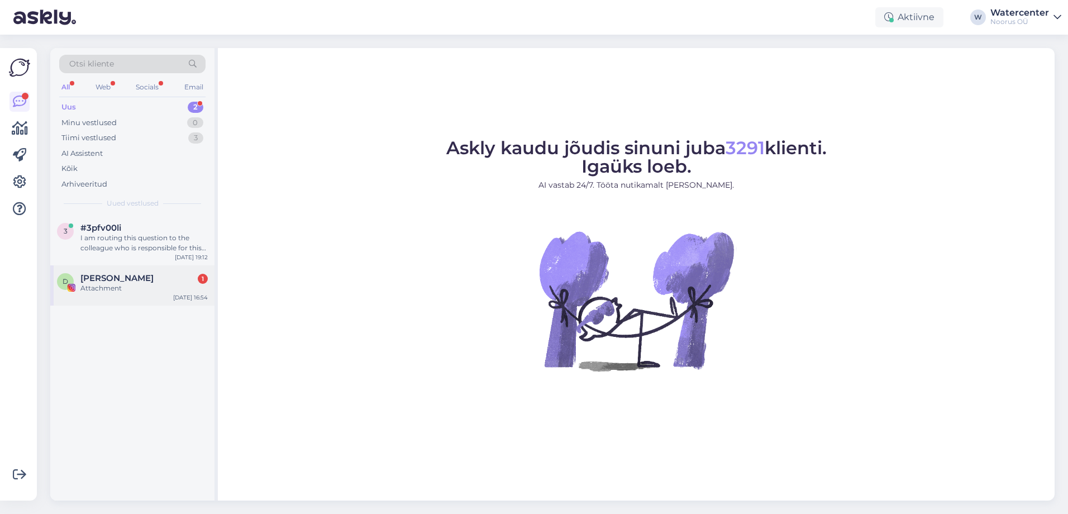
click at [147, 278] on div "[PERSON_NAME] 1" at bounding box center [143, 278] width 127 height 10
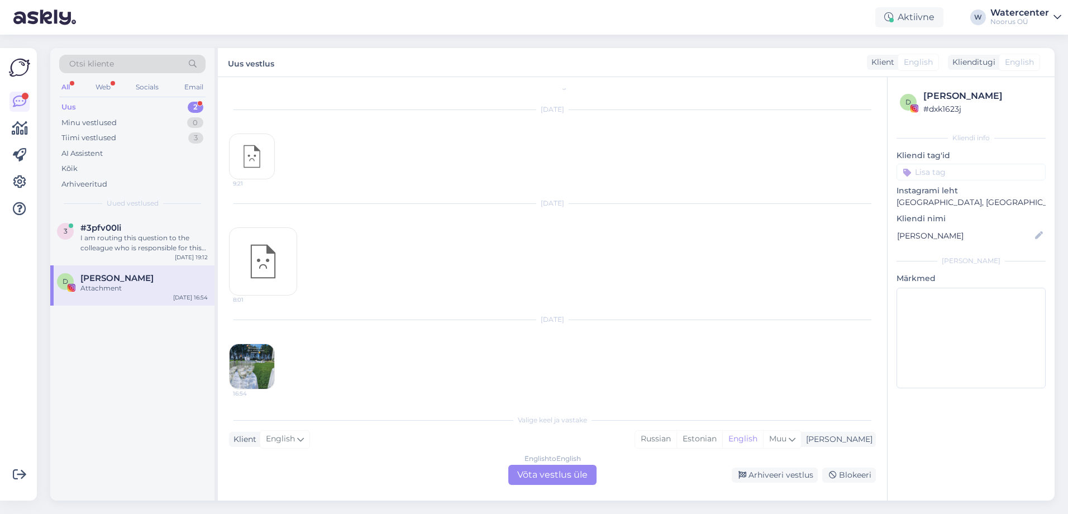
scroll to position [17, 0]
click at [260, 367] on img at bounding box center [252, 363] width 45 height 45
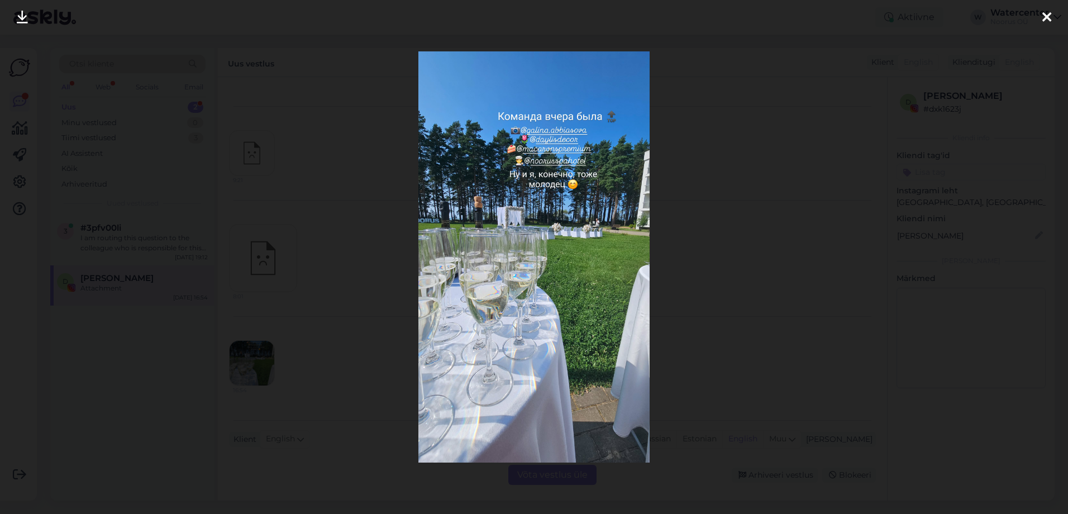
click at [676, 245] on div at bounding box center [534, 257] width 1068 height 514
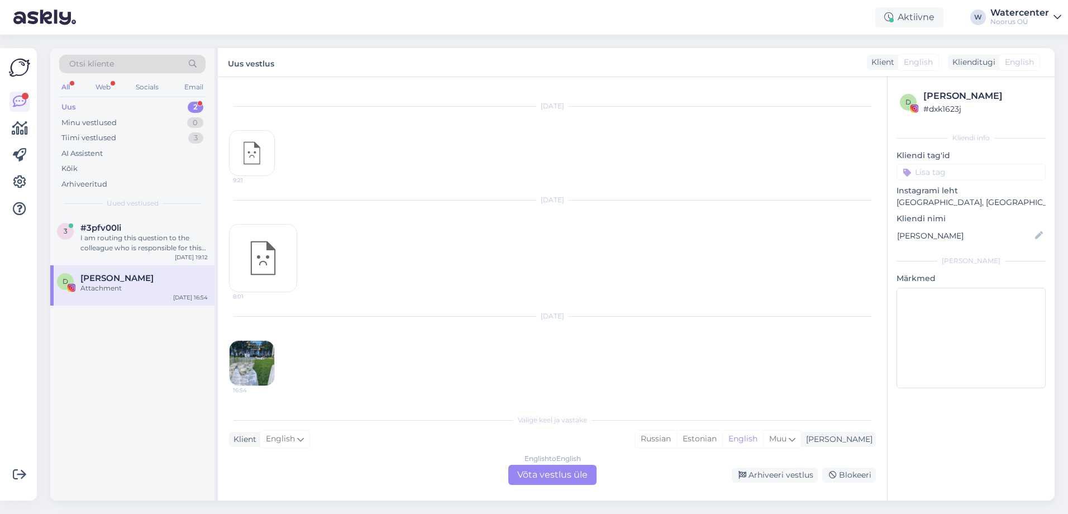
click at [246, 369] on img at bounding box center [252, 363] width 45 height 45
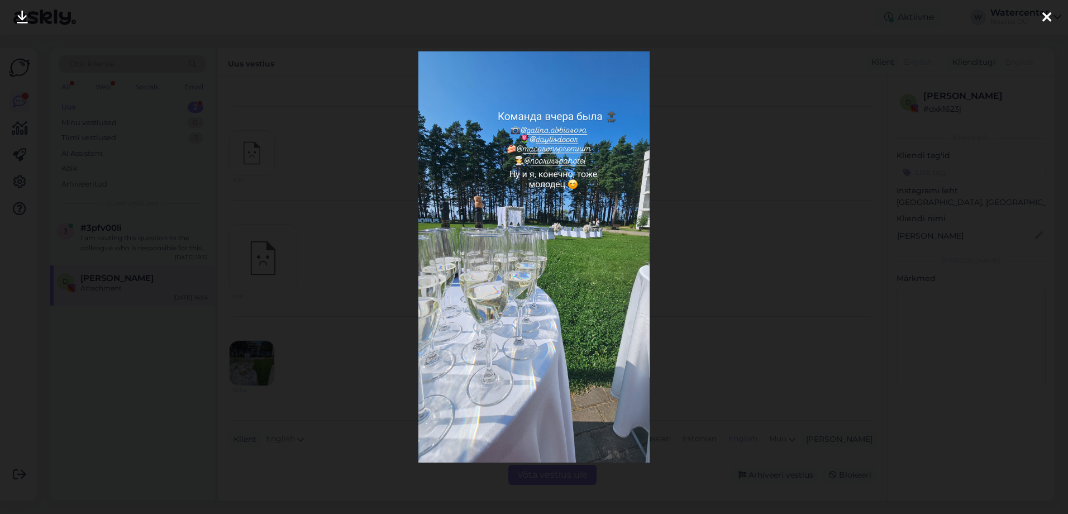
click at [693, 294] on div at bounding box center [534, 257] width 1068 height 514
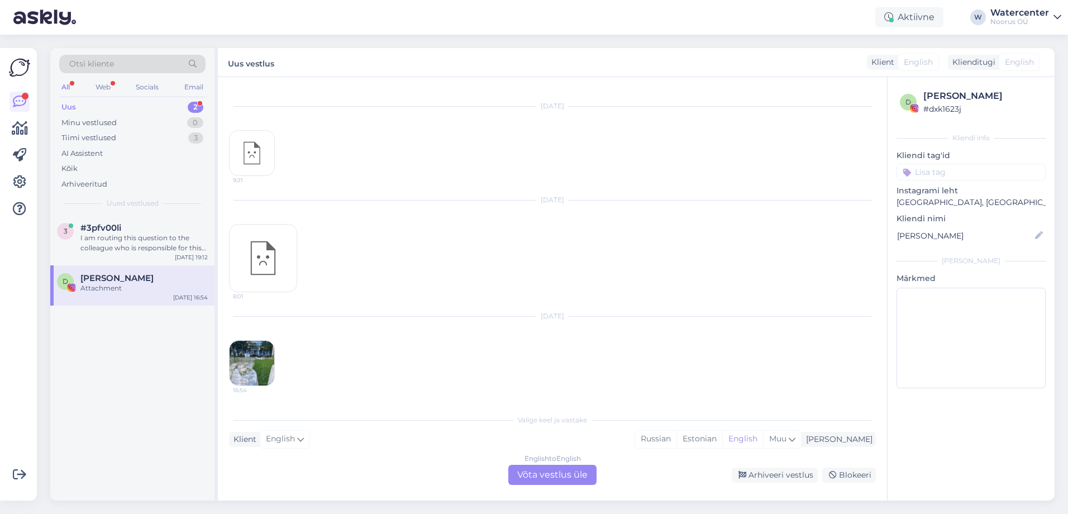
click at [239, 368] on img at bounding box center [252, 363] width 45 height 45
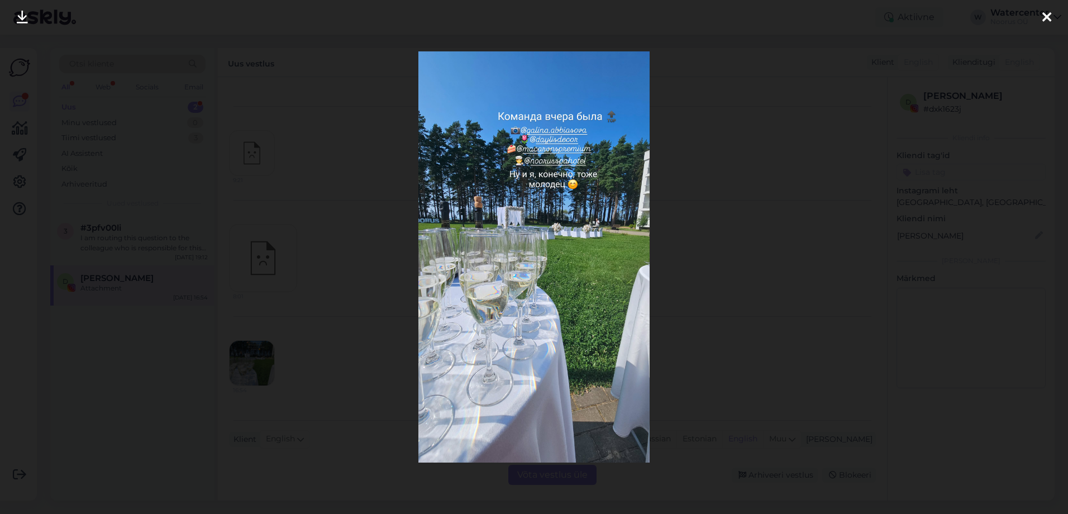
click at [670, 304] on div at bounding box center [534, 257] width 1068 height 514
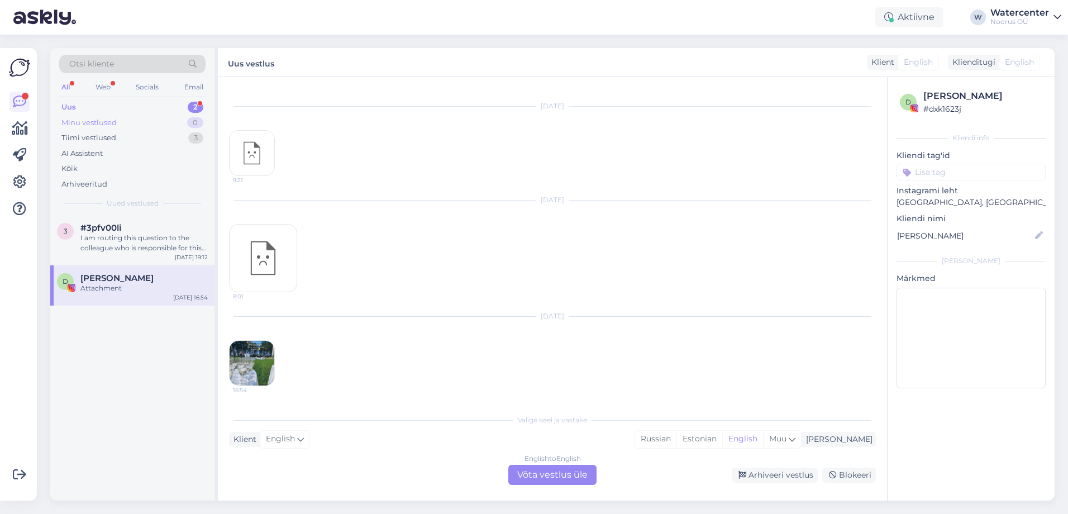
click at [176, 124] on div "Minu vestlused 0" at bounding box center [132, 123] width 146 height 16
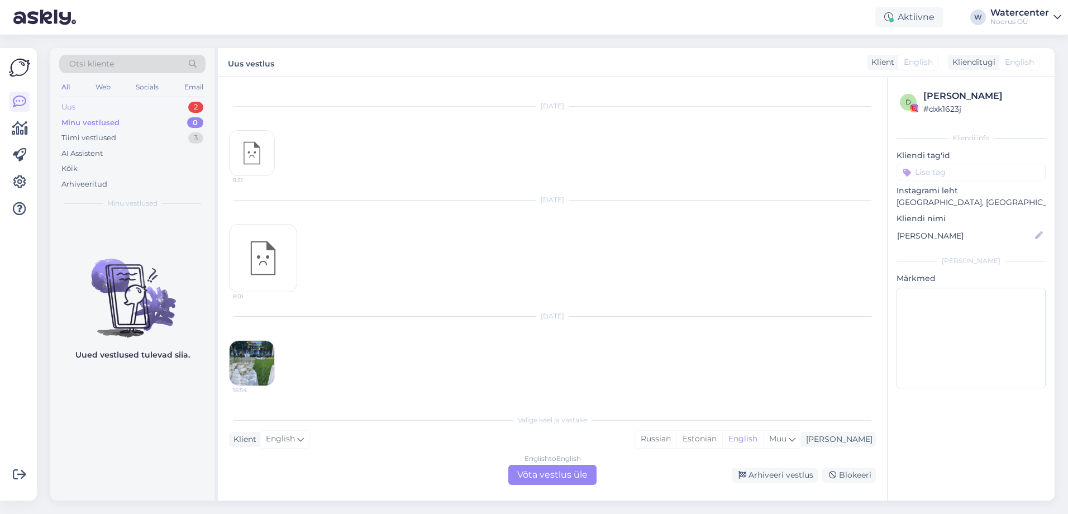
click at [157, 109] on div "Uus 2" at bounding box center [132, 107] width 146 height 16
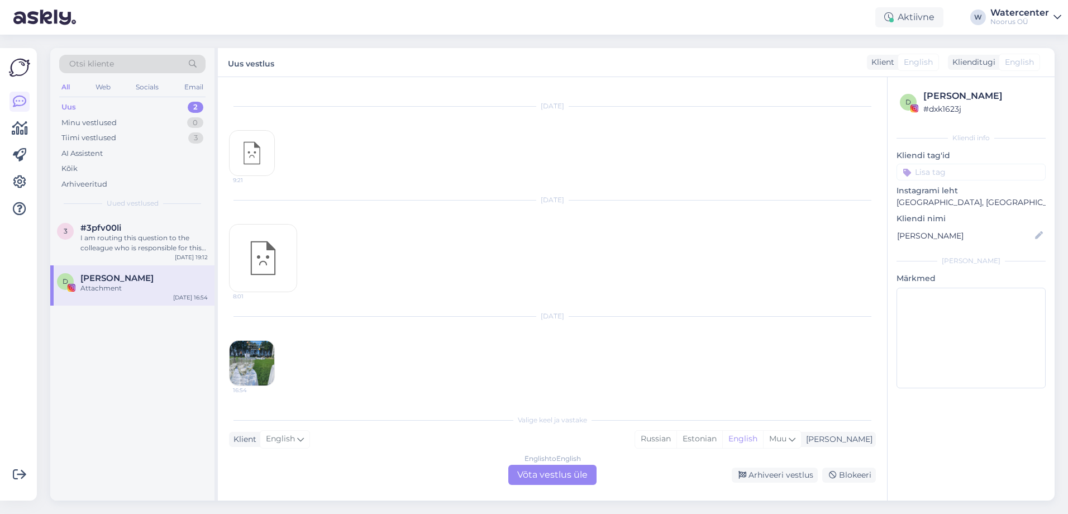
click at [542, 478] on div "English to English Võta vestlus üle" at bounding box center [552, 475] width 88 height 20
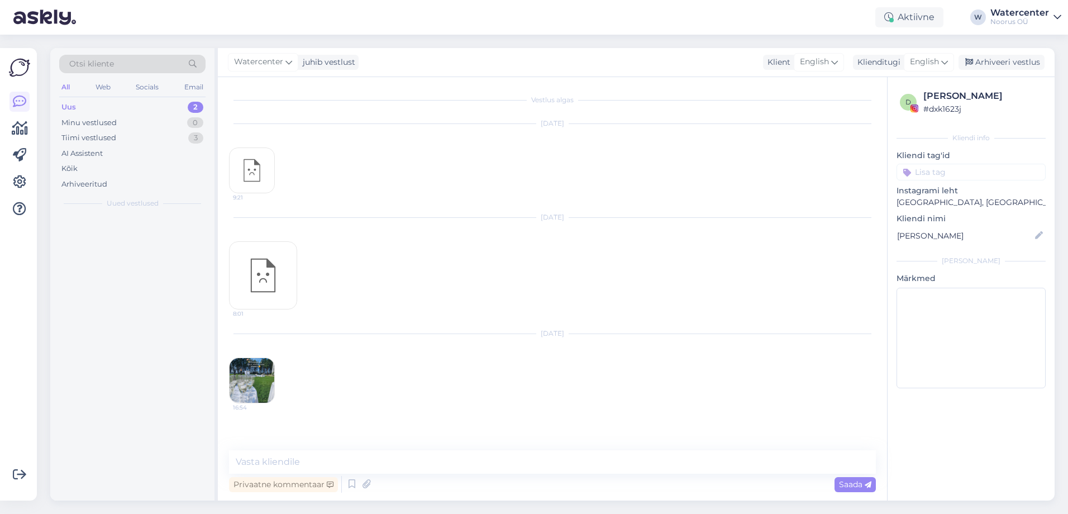
scroll to position [0, 0]
click at [998, 64] on div "Arhiveeri vestlus" at bounding box center [1002, 62] width 86 height 15
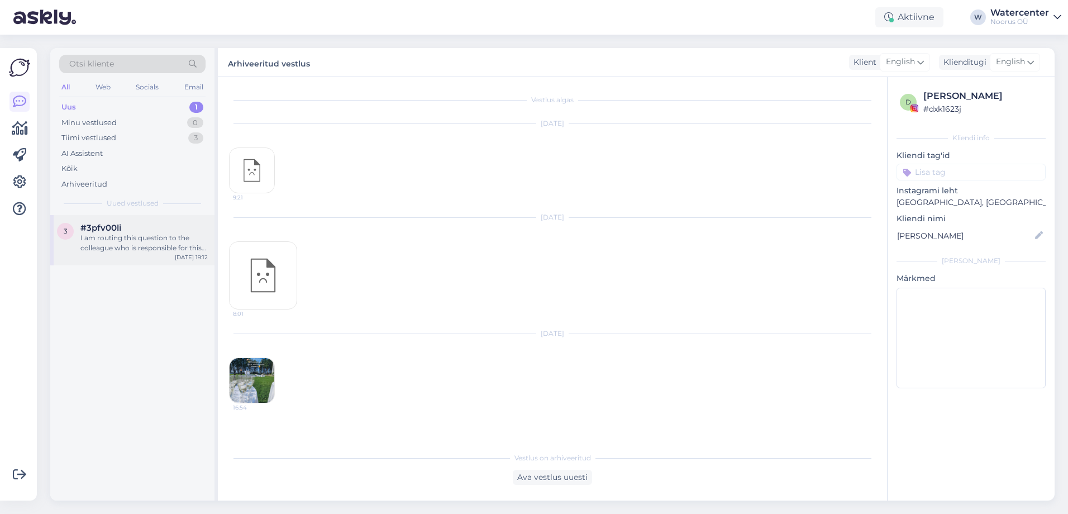
click at [148, 237] on div "I am routing this question to the colleague who is responsible for this topic. …" at bounding box center [143, 243] width 127 height 20
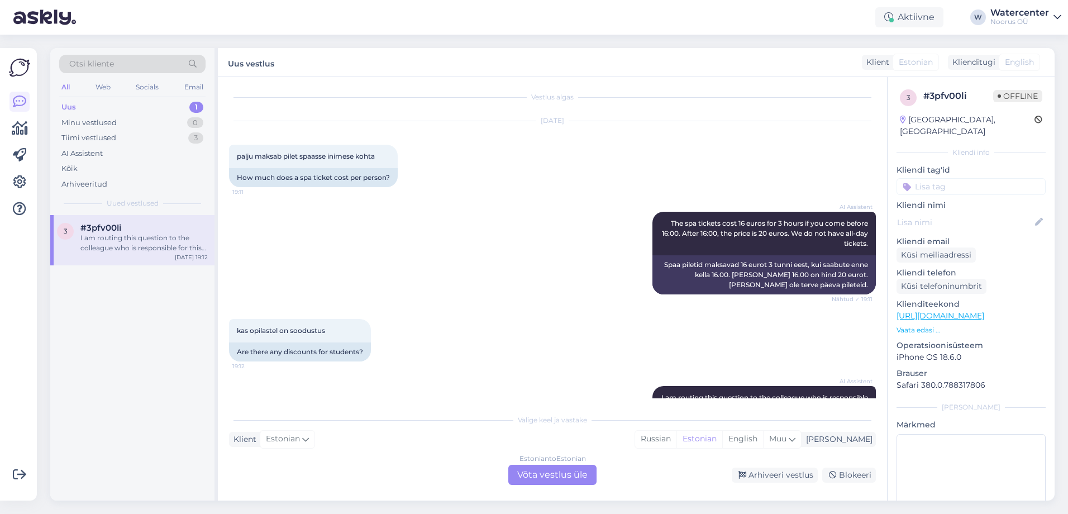
scroll to position [3, 0]
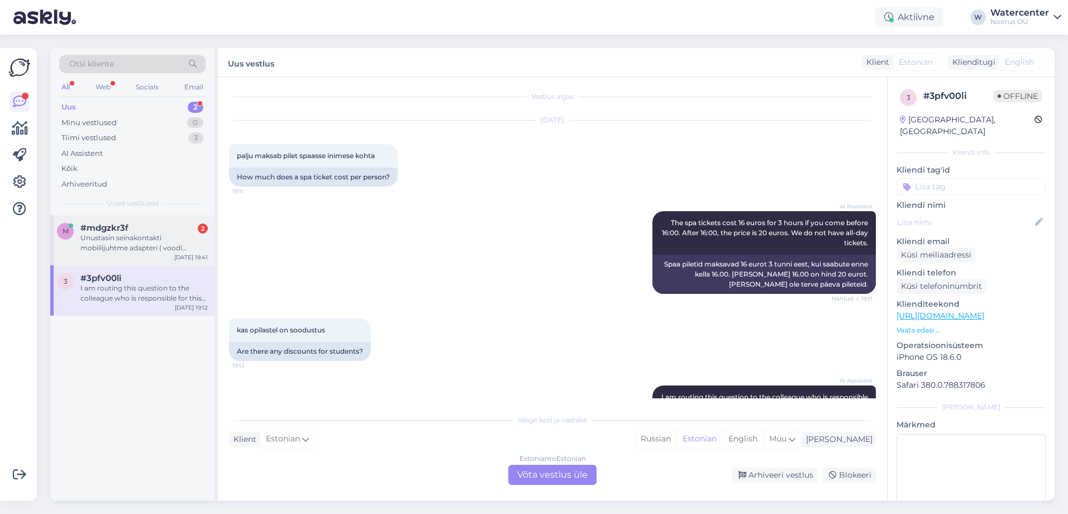
click at [166, 243] on div "Unustasin seinakontakti mobiilijuhtme adapteri ( voodi kõrvale pistikupesasse).…" at bounding box center [143, 243] width 127 height 20
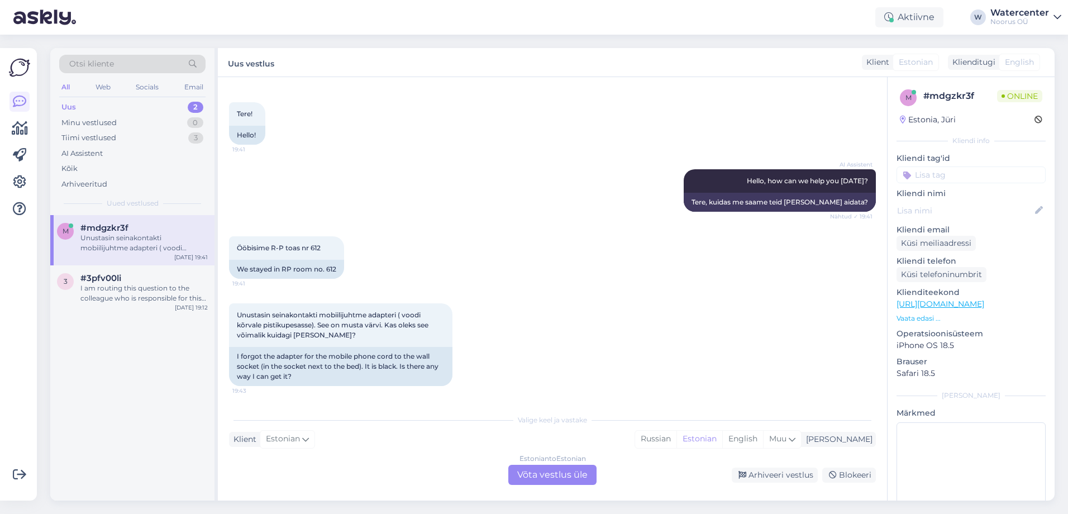
click at [529, 469] on div "Estonian to Estonian Võta vestlus üle" at bounding box center [552, 475] width 88 height 20
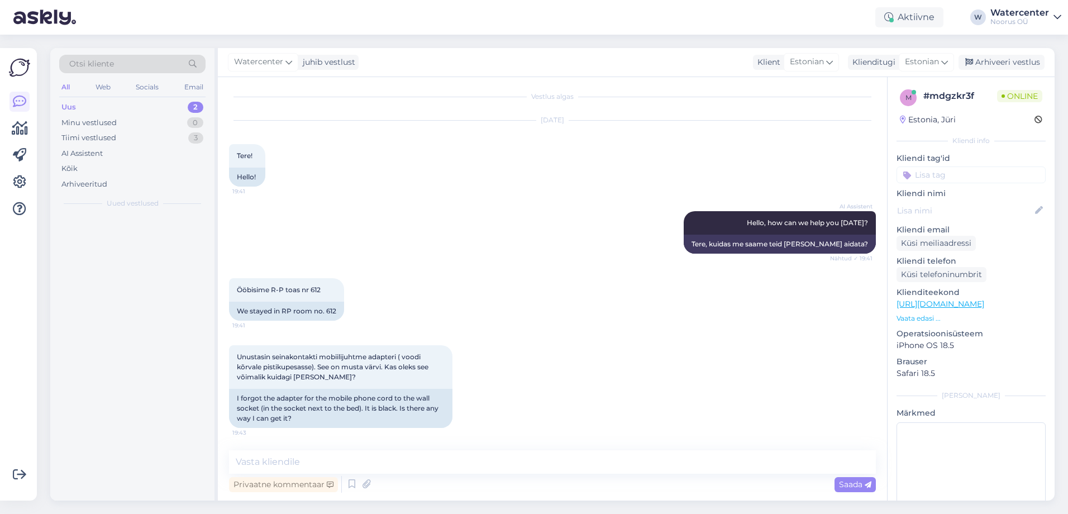
scroll to position [3, 0]
click at [266, 61] on span "Watercenter" at bounding box center [258, 62] width 49 height 12
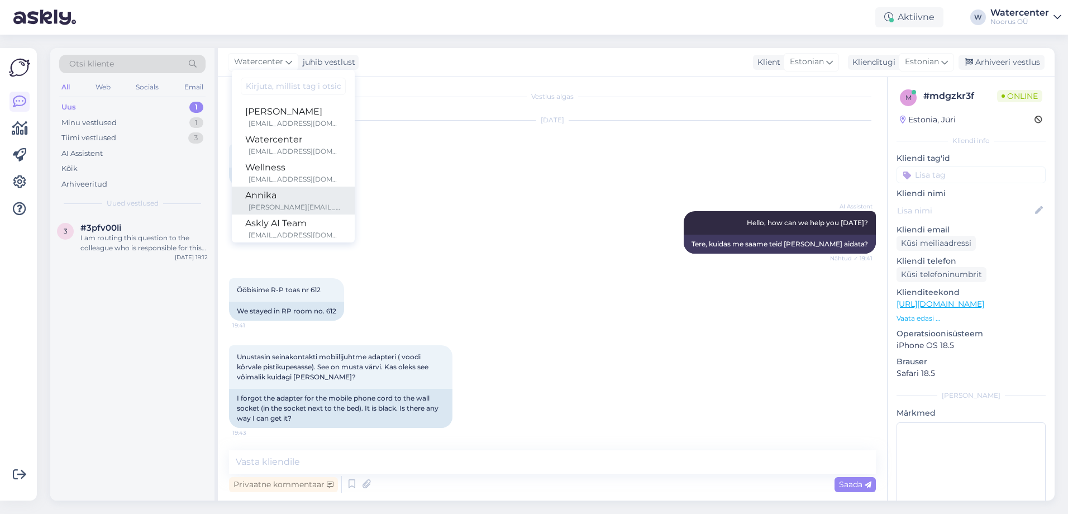
click at [308, 199] on div "Annika" at bounding box center [293, 195] width 96 height 13
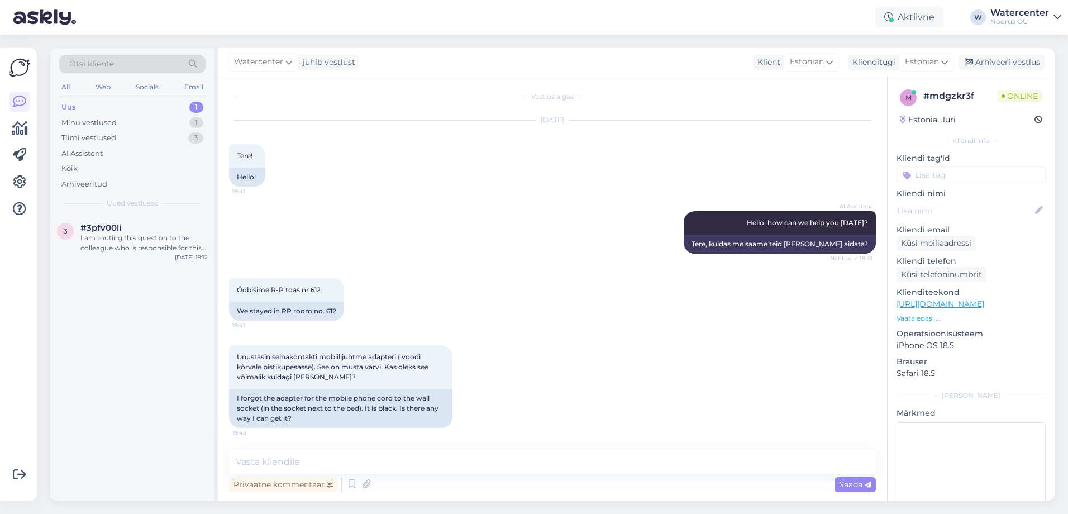
scroll to position [17, 0]
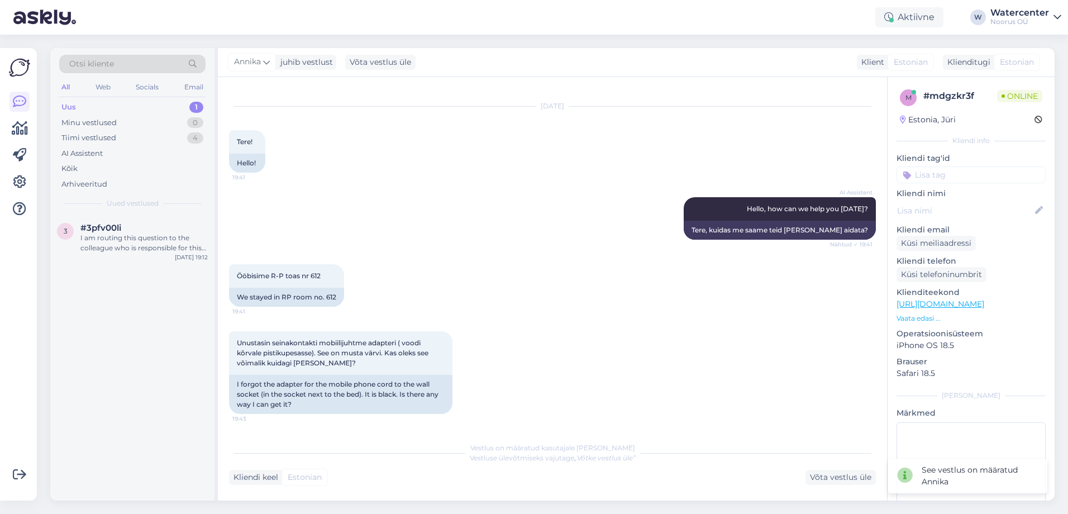
click at [153, 245] on div "I am routing this question to the colleague who is responsible for this topic. …" at bounding box center [143, 243] width 127 height 20
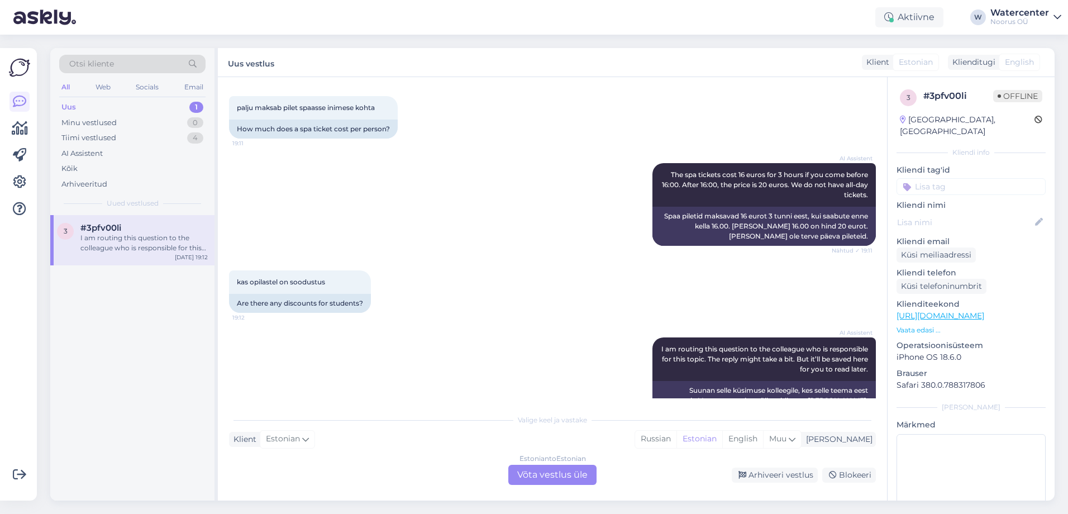
scroll to position [85, 0]
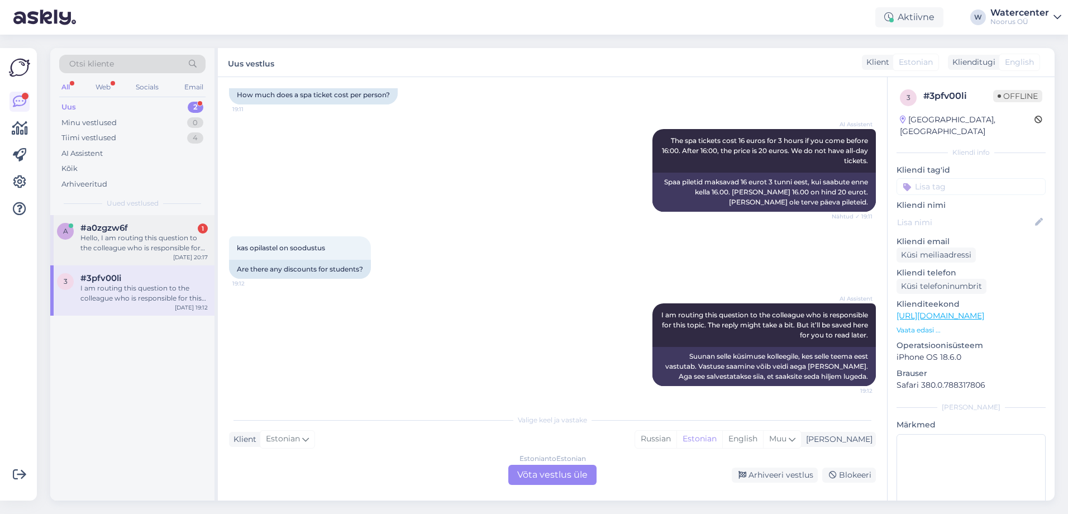
click at [179, 228] on div "#a0zgzw6f 1" at bounding box center [143, 228] width 127 height 10
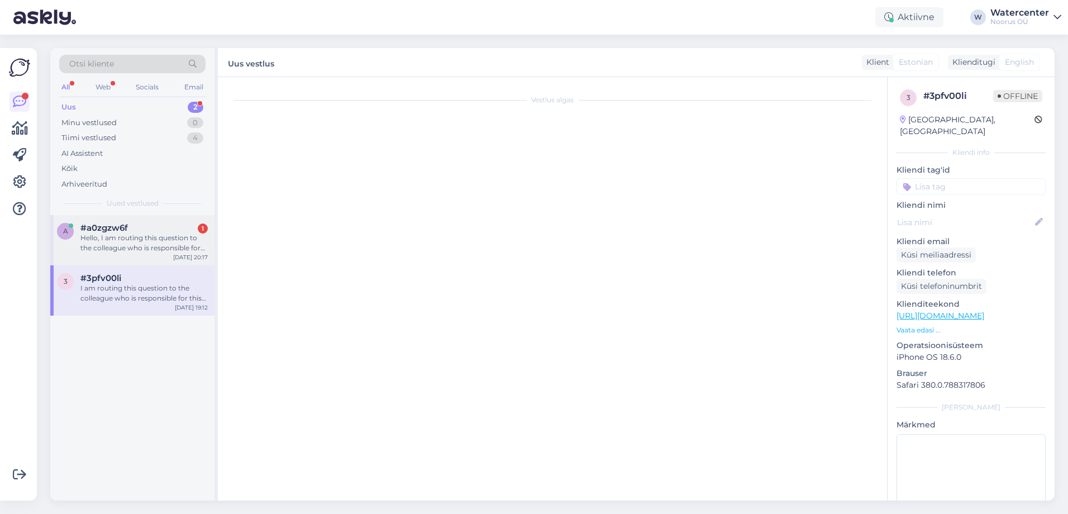
scroll to position [0, 0]
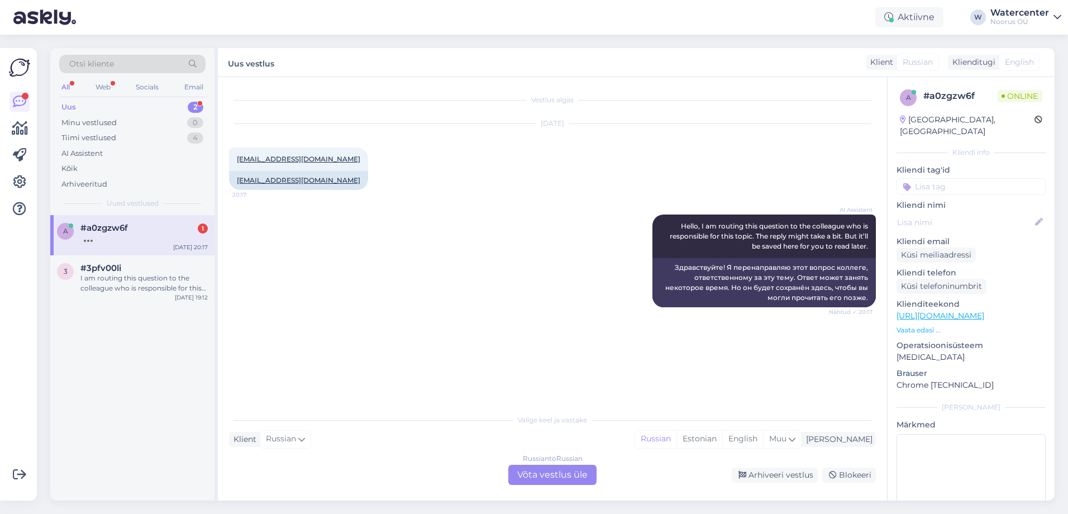
click at [155, 231] on div "#a0zgzw6f 1" at bounding box center [143, 228] width 127 height 10
click at [141, 102] on div "Uus 2" at bounding box center [132, 107] width 146 height 16
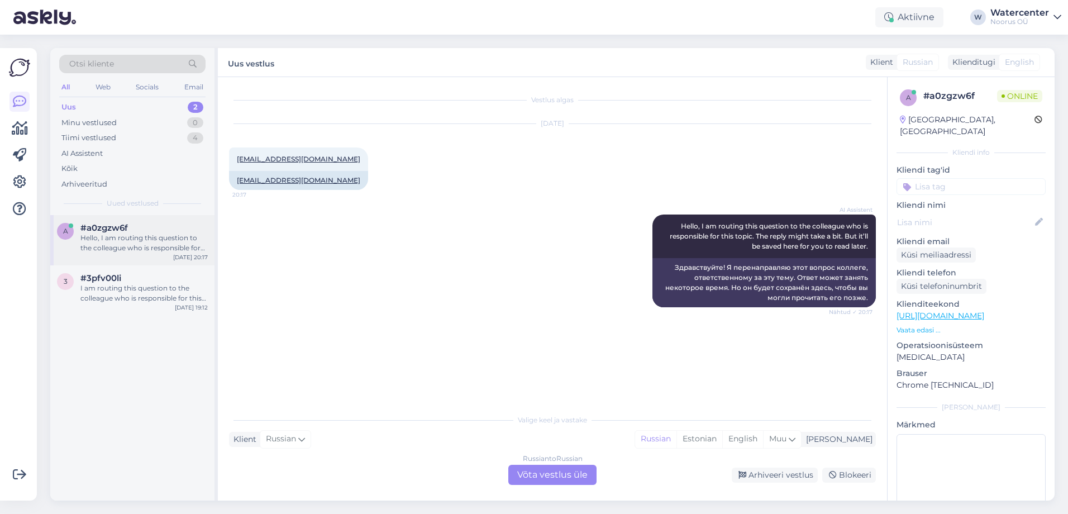
click at [157, 232] on div "#a0zgzw6f" at bounding box center [143, 228] width 127 height 10
click at [146, 114] on div "Uus 2" at bounding box center [132, 107] width 146 height 16
click at [140, 285] on div "I am routing this question to the colleague who is responsible for this topic. …" at bounding box center [143, 293] width 127 height 20
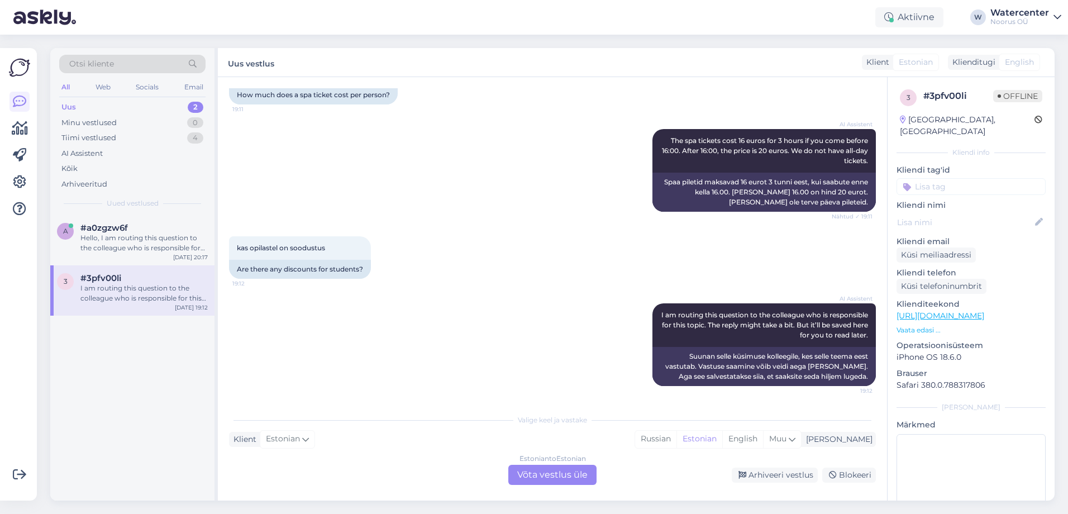
click at [145, 226] on div "#a0zgzw6f" at bounding box center [143, 228] width 127 height 10
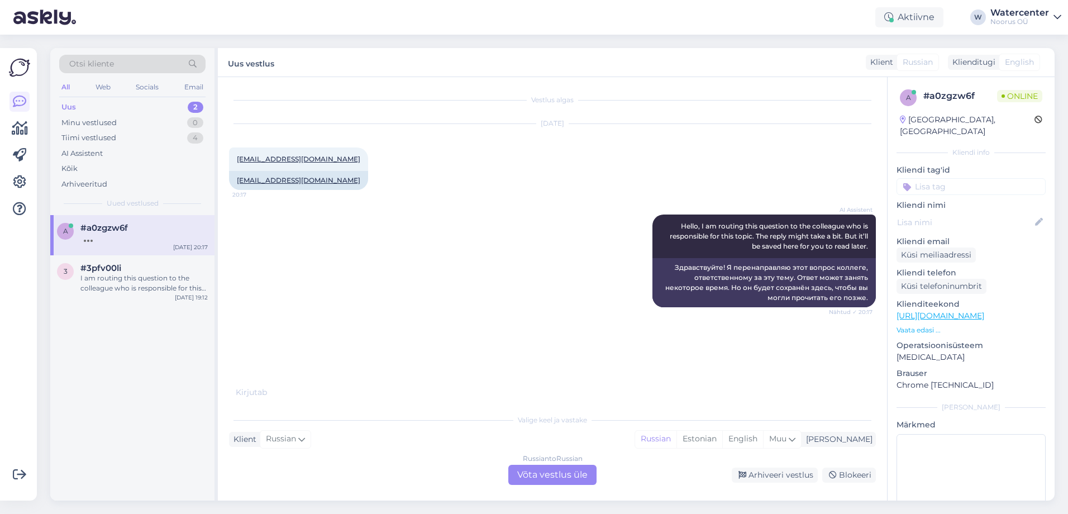
click at [131, 104] on div "Uus 2" at bounding box center [132, 107] width 146 height 16
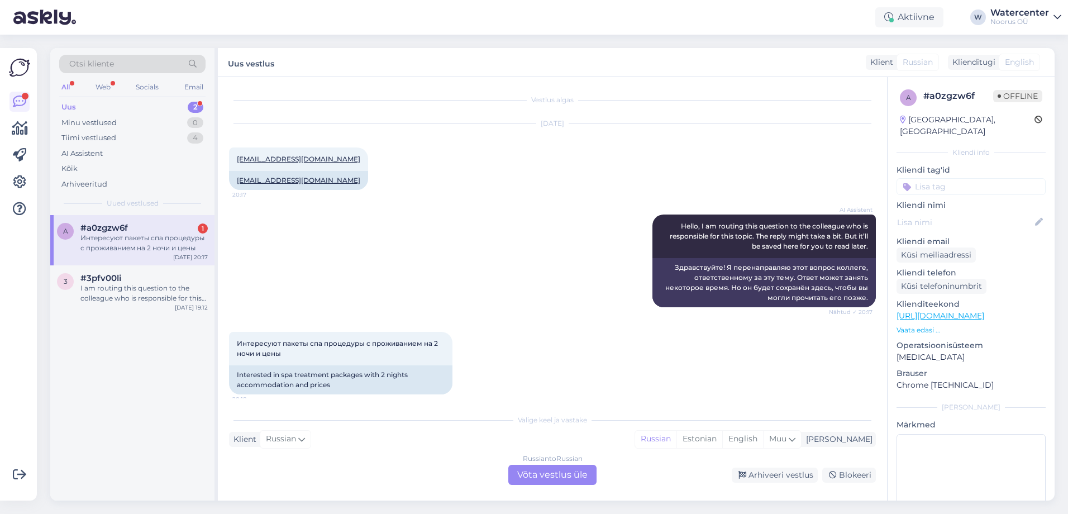
scroll to position [8, 0]
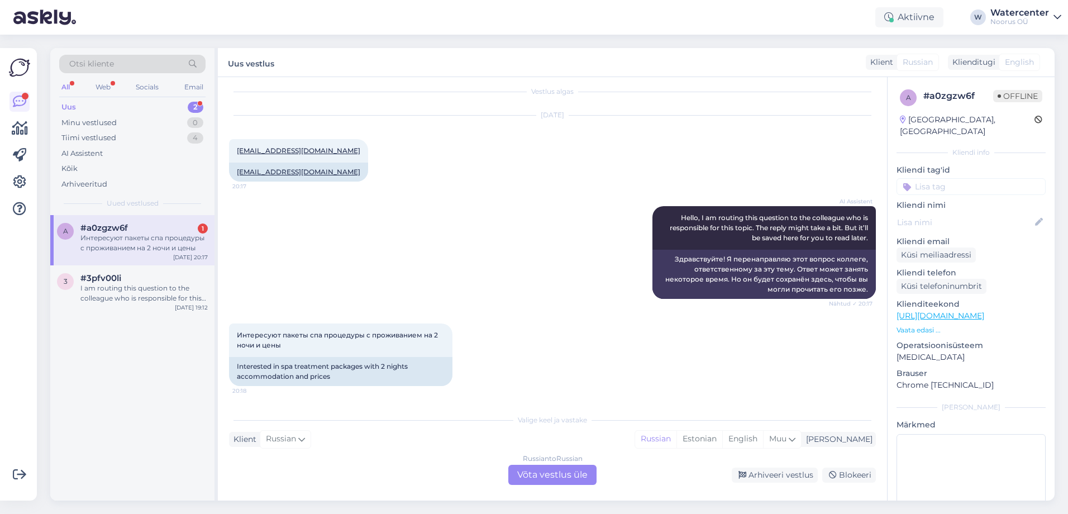
click at [164, 239] on div "Интересуют пакеты спа процедуры с проживанием на 2 ночи и цены" at bounding box center [143, 243] width 127 height 20
click at [183, 290] on div "I am routing this question to the colleague who is responsible for this topic. …" at bounding box center [143, 293] width 127 height 20
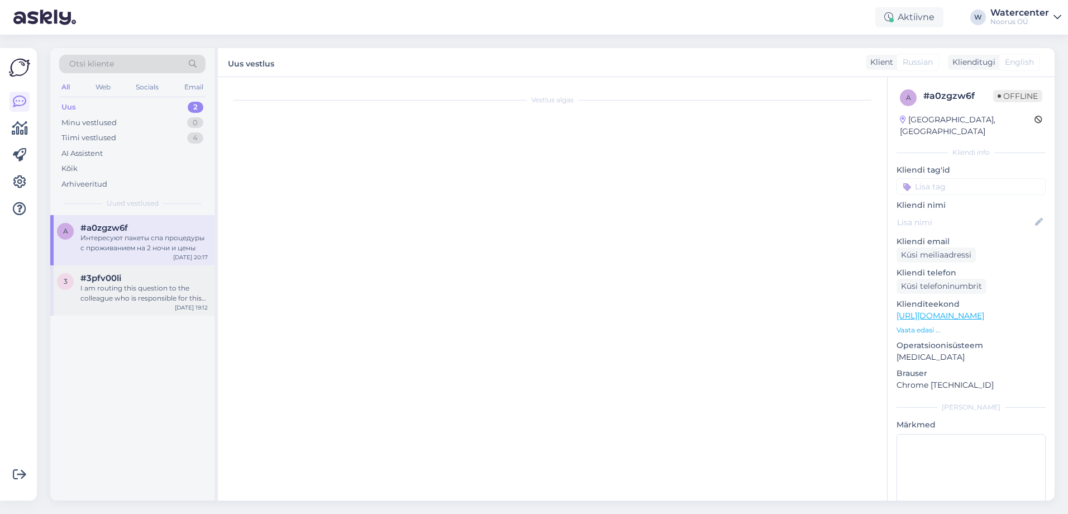
scroll to position [85, 0]
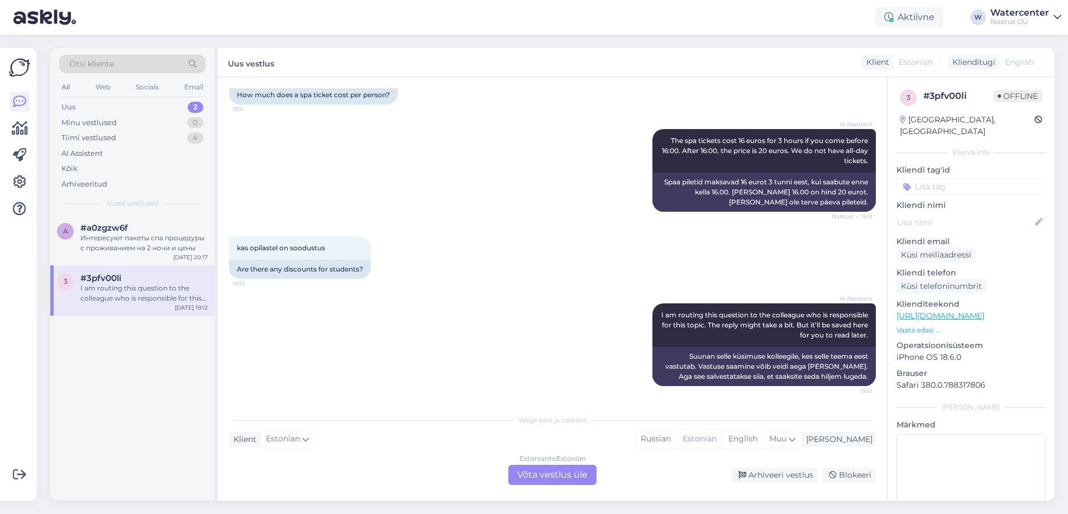
click at [562, 476] on div "Estonian to Estonian Võta vestlus üle" at bounding box center [552, 475] width 88 height 20
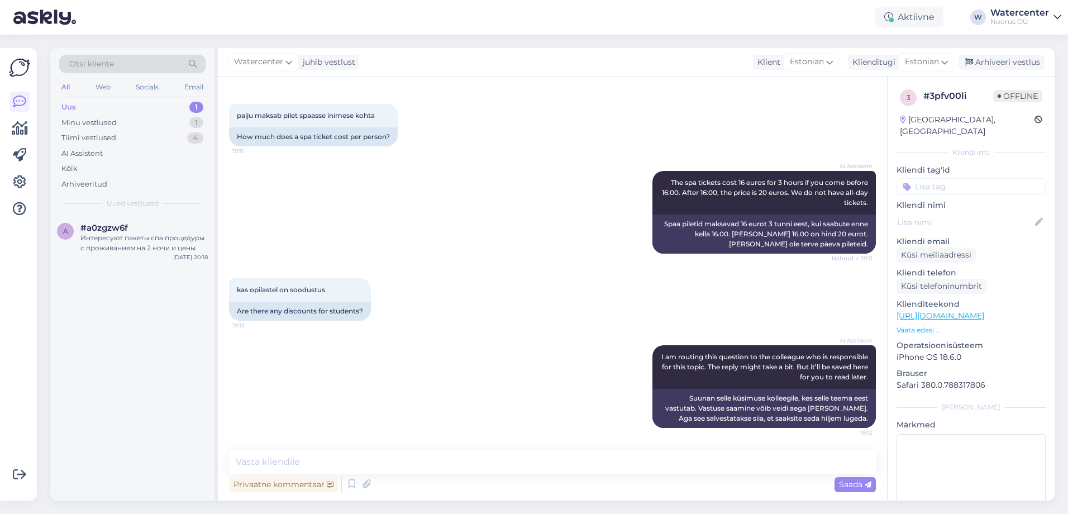
click at [1027, 63] on div "Arhiveeri vestlus" at bounding box center [1002, 62] width 86 height 15
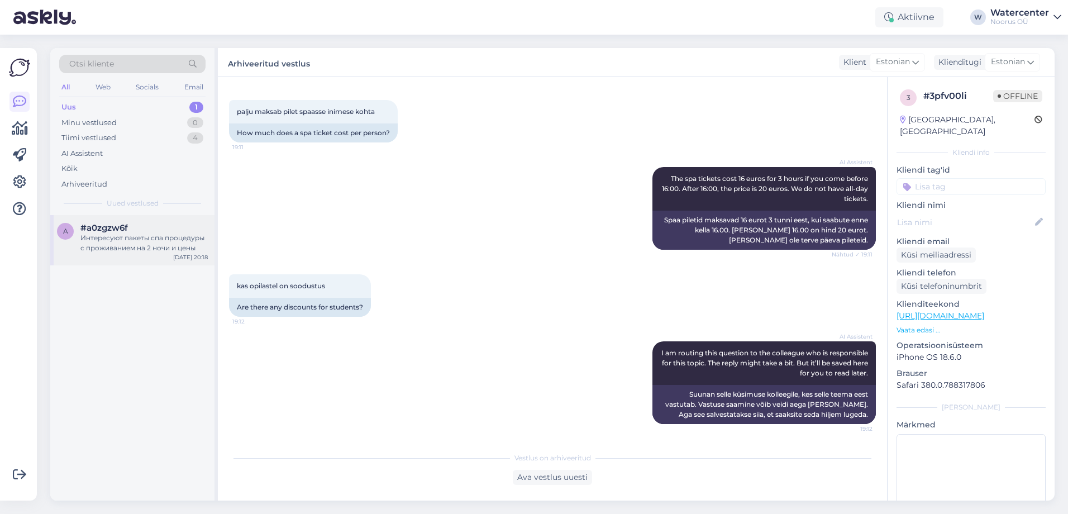
click at [163, 244] on div "Интересуют пакеты спа процедуры с проживанием на 2 ночи и цены" at bounding box center [143, 243] width 127 height 20
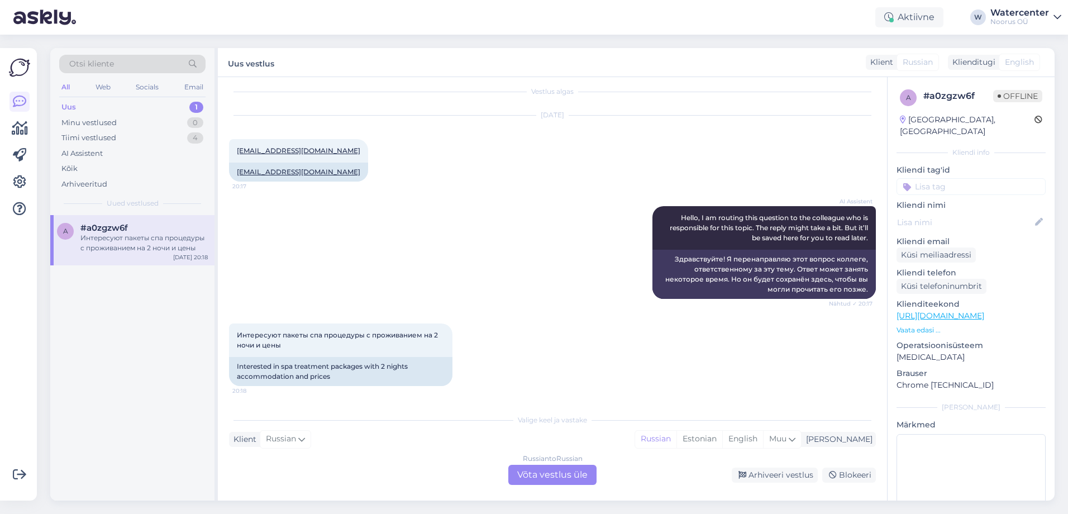
click at [562, 476] on div "Russian to Russian Võta vestlus üle" at bounding box center [552, 475] width 88 height 20
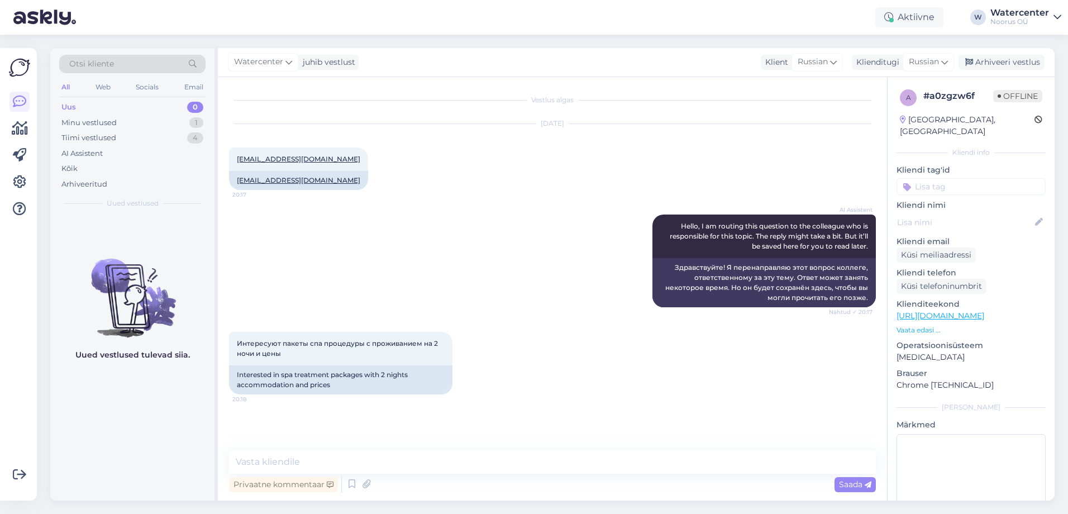
click at [264, 66] on span "Watercenter" at bounding box center [258, 62] width 49 height 12
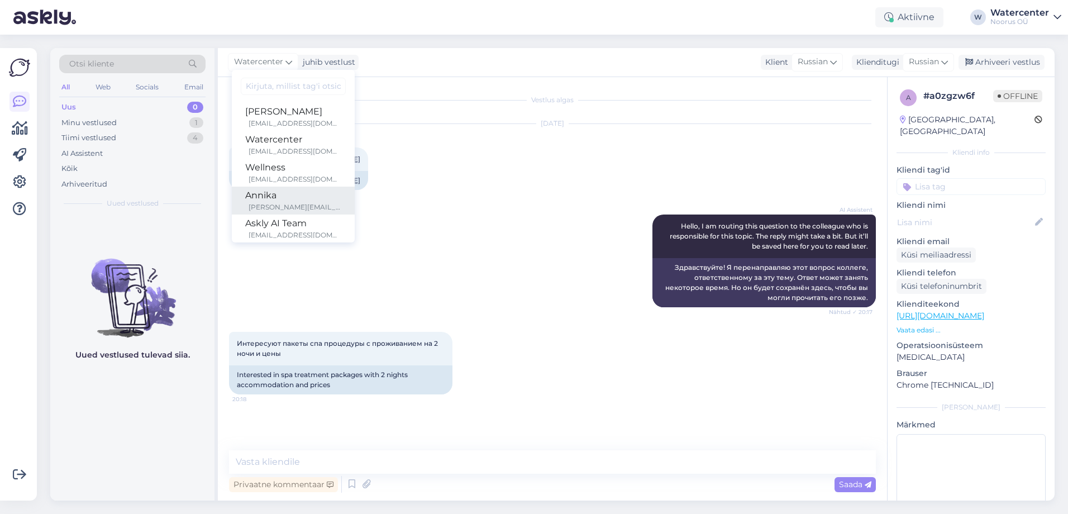
click at [281, 192] on div "Annika" at bounding box center [293, 195] width 96 height 13
